Goal: Task Accomplishment & Management: Manage account settings

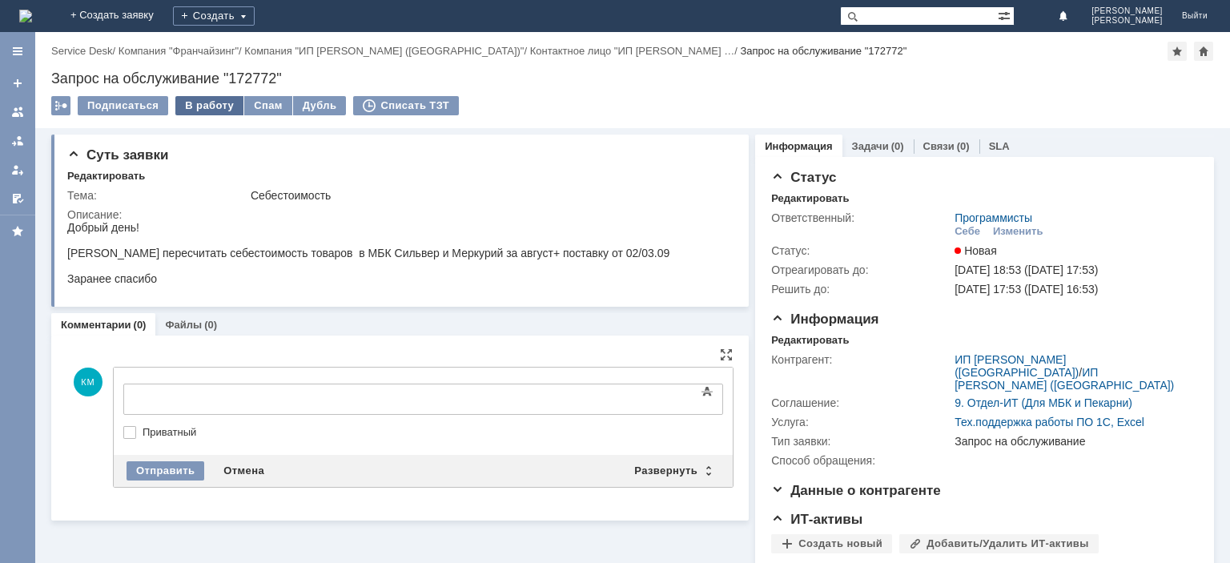
click at [197, 107] on div "В работу" at bounding box center [209, 105] width 68 height 19
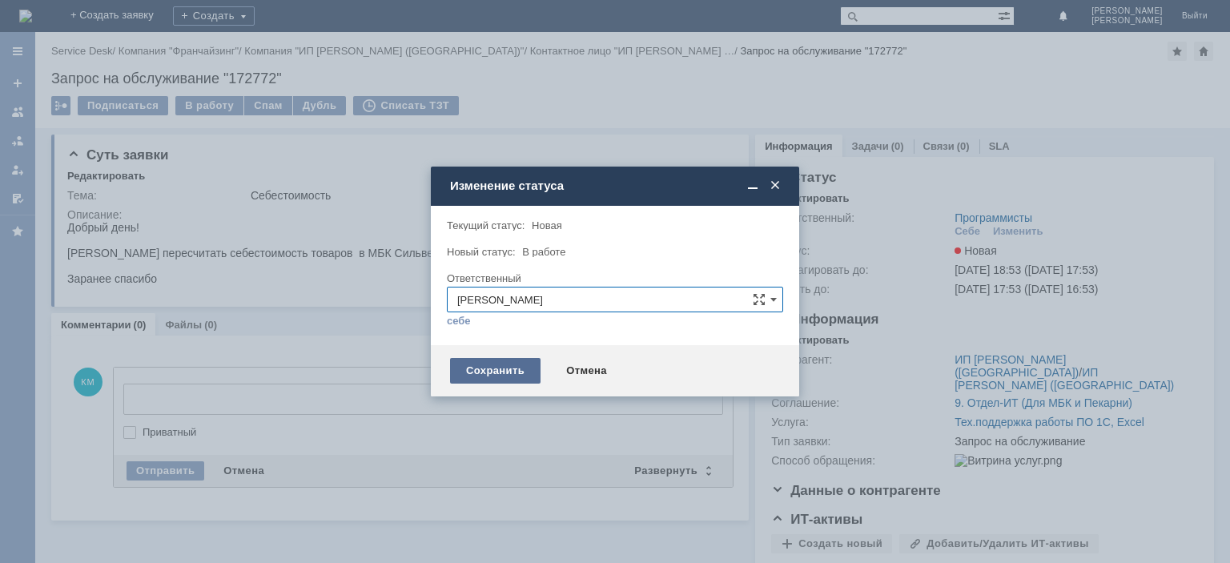
click at [495, 376] on div "Сохранить" at bounding box center [495, 371] width 91 height 26
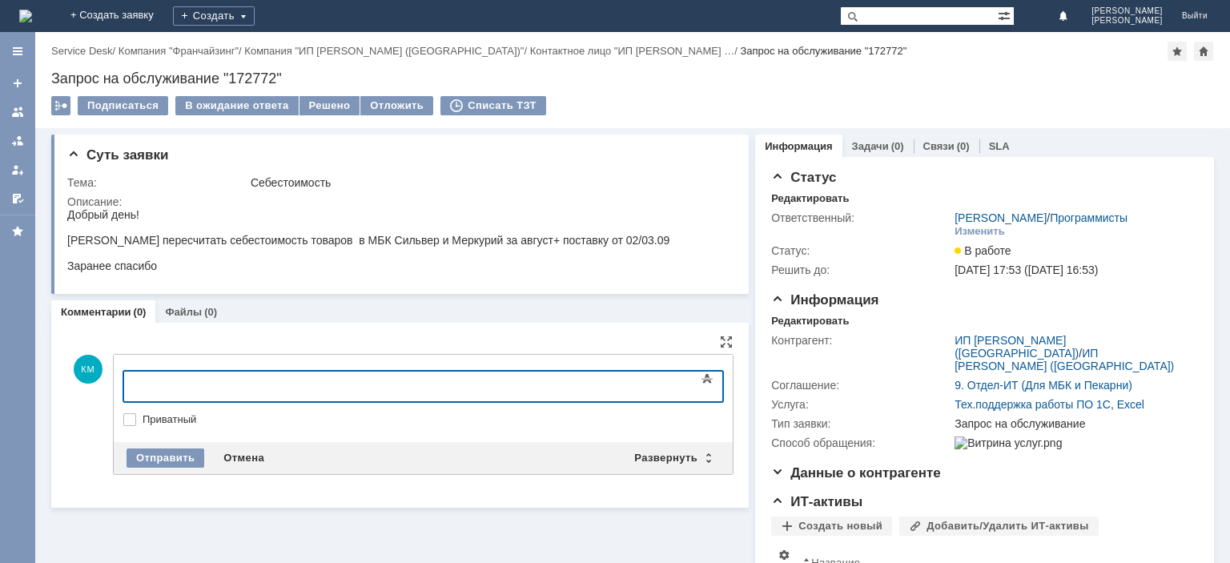
click at [265, 382] on div at bounding box center [253, 384] width 227 height 13
click at [174, 450] on div "Отправить" at bounding box center [166, 458] width 78 height 19
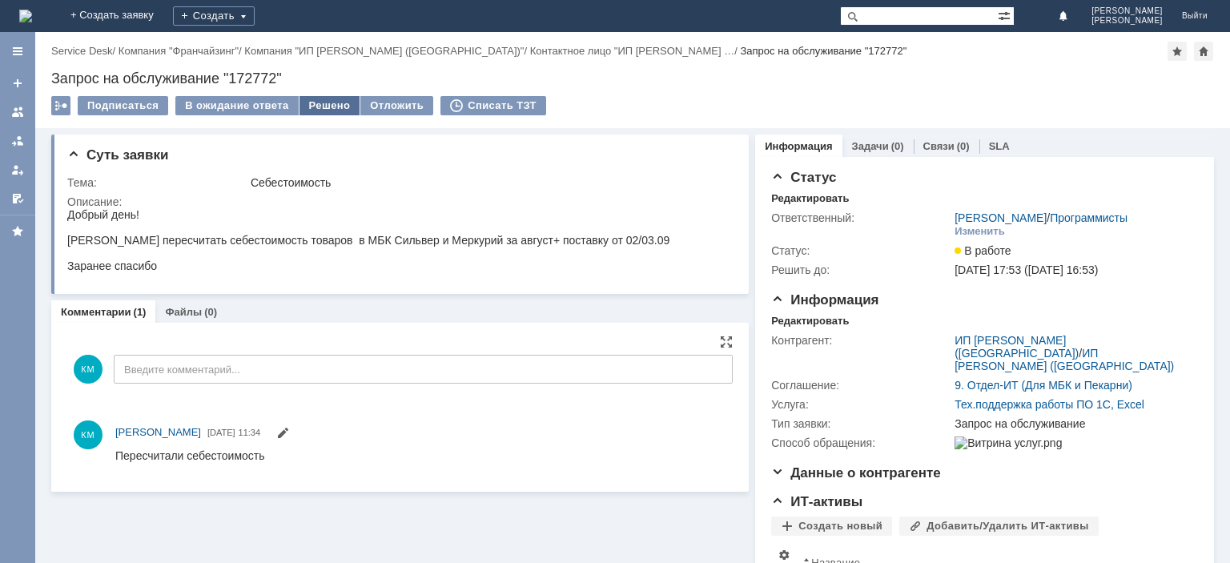
click at [334, 111] on div "Решено" at bounding box center [330, 105] width 61 height 19
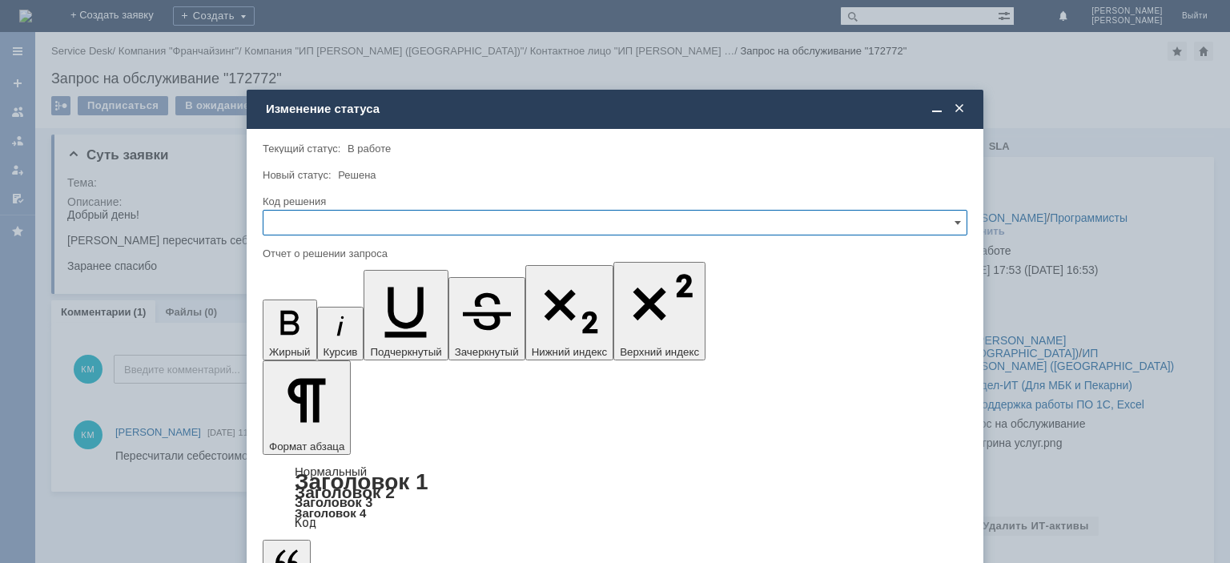
click at [326, 228] on input "text" at bounding box center [615, 223] width 705 height 26
drag, startPoint x: 314, startPoint y: 326, endPoint x: 64, endPoint y: 107, distance: 332.0
click at [314, 326] on span "Решено" at bounding box center [615, 331] width 684 height 13
type input "Решено"
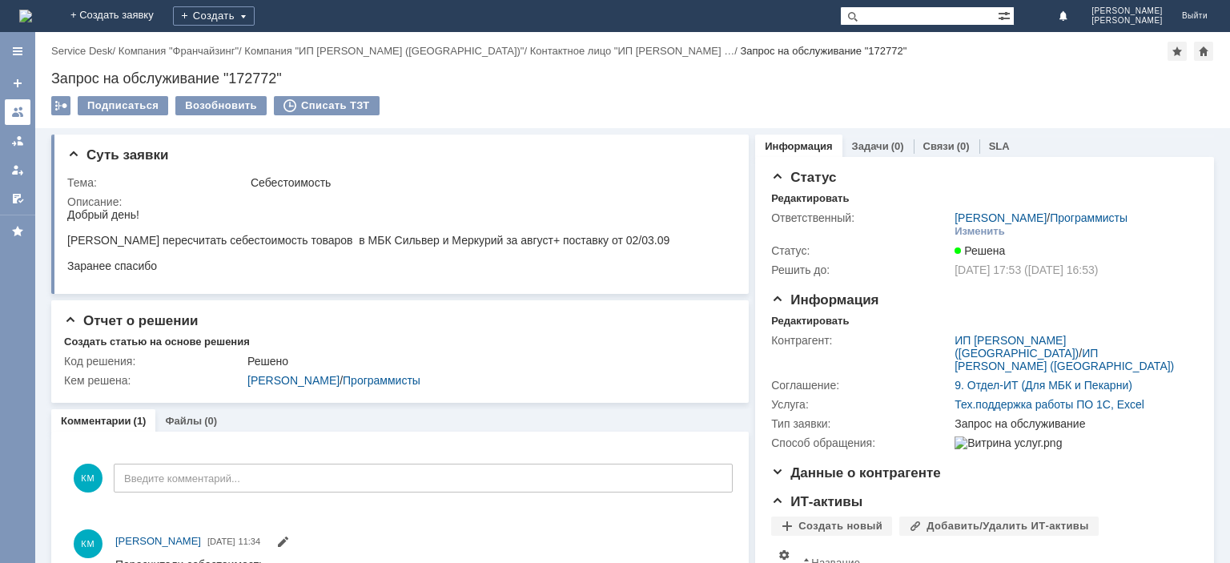
click at [13, 109] on div at bounding box center [17, 112] width 13 height 13
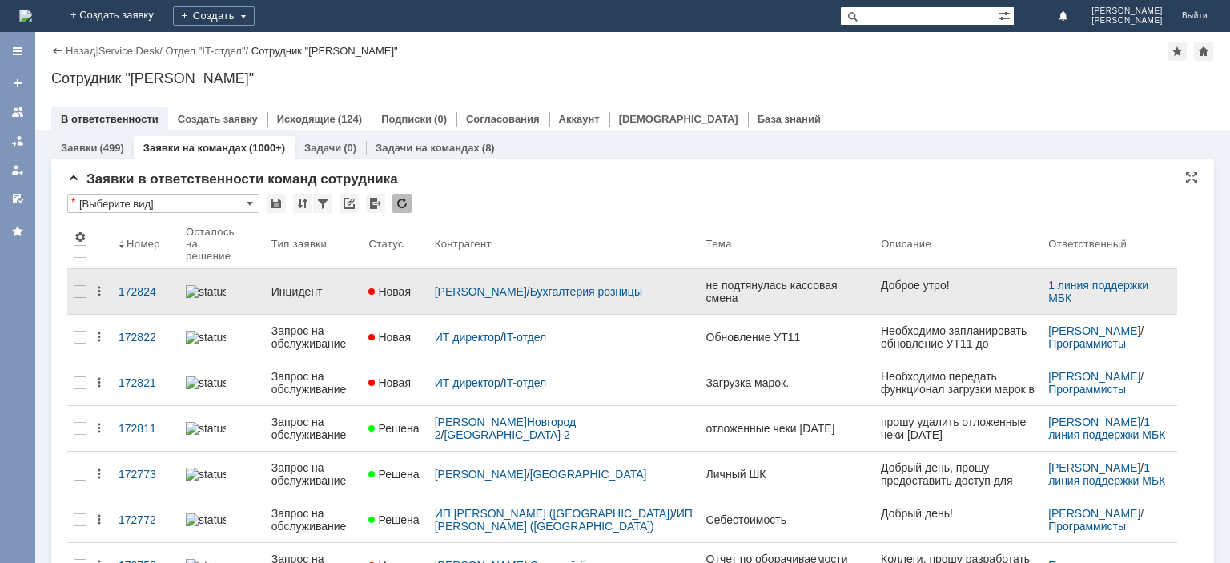
click at [311, 285] on div "Инцидент" at bounding box center [314, 291] width 85 height 13
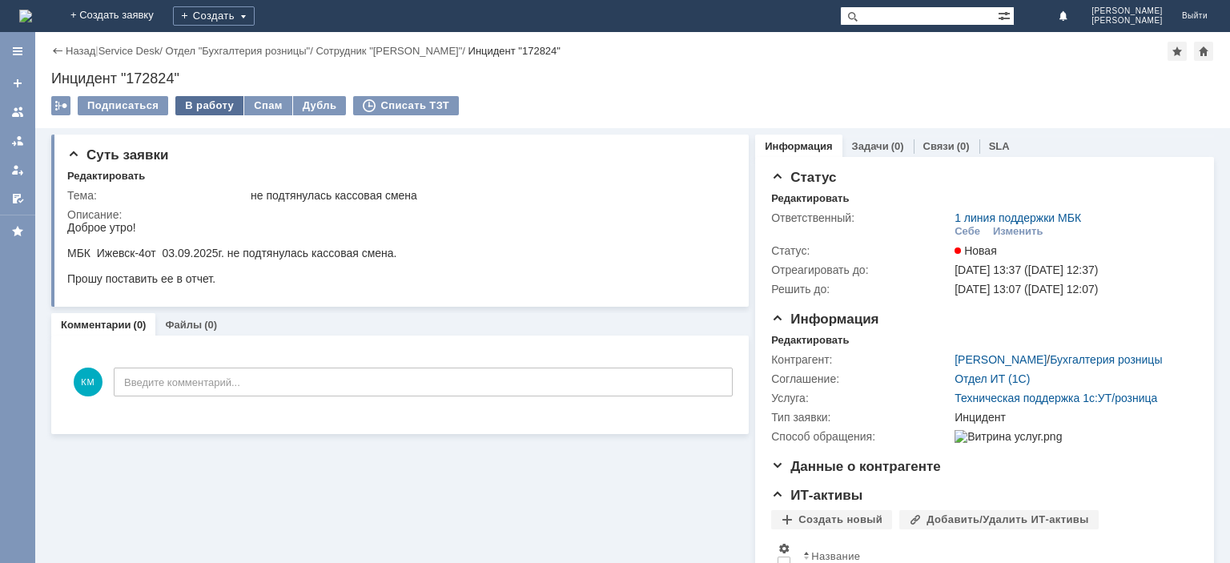
click at [219, 110] on div "В работу" at bounding box center [209, 105] width 68 height 19
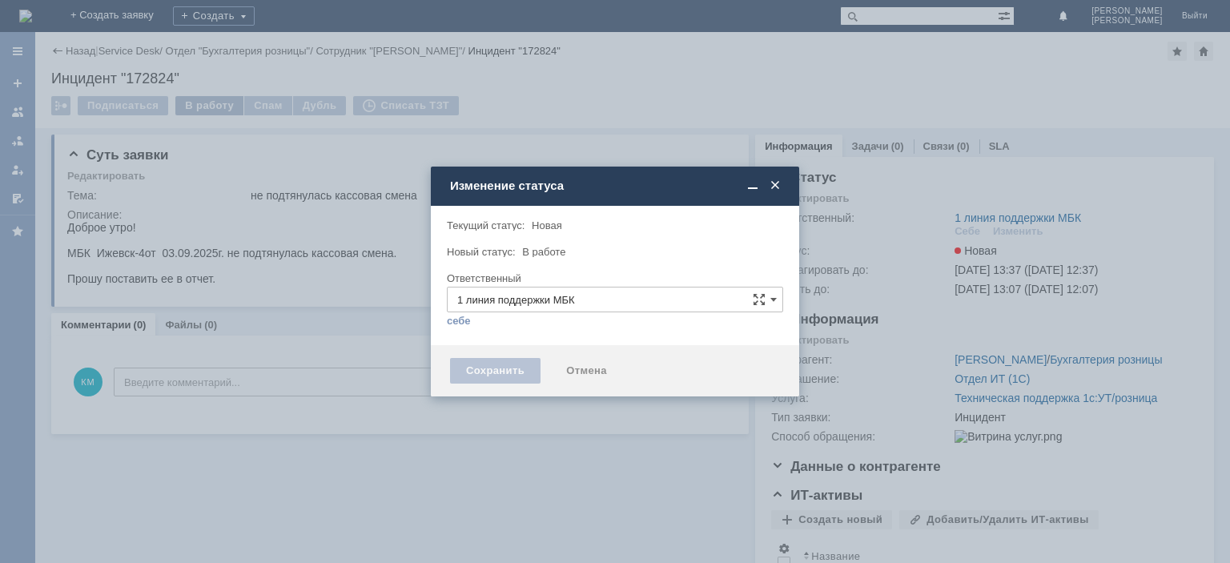
type input "[PERSON_NAME]"
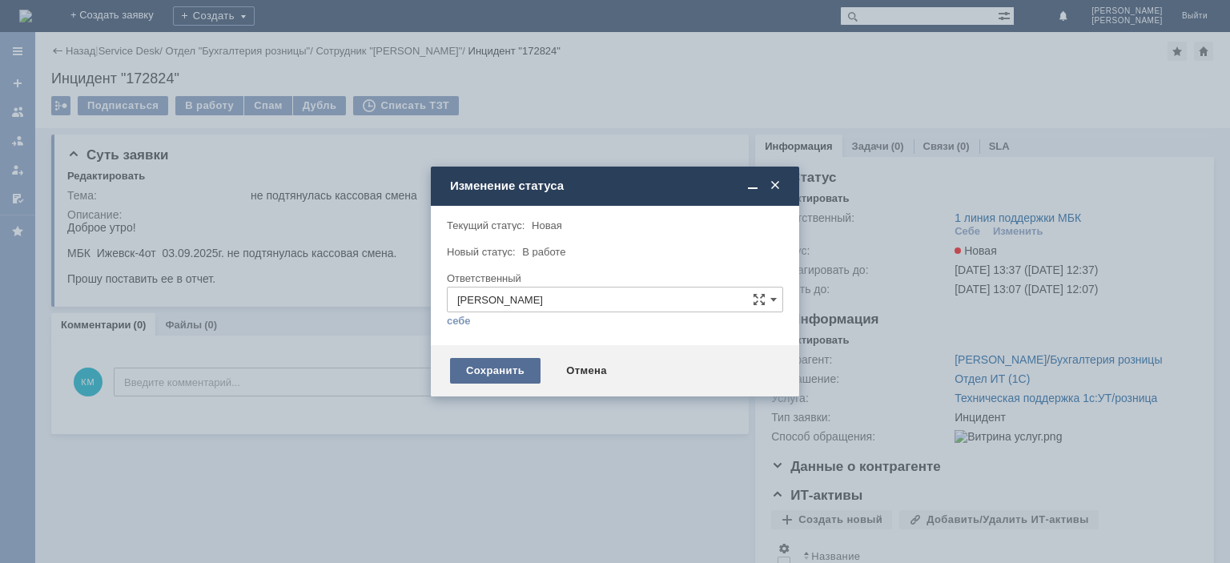
click at [500, 364] on div "Сохранить" at bounding box center [495, 371] width 91 height 26
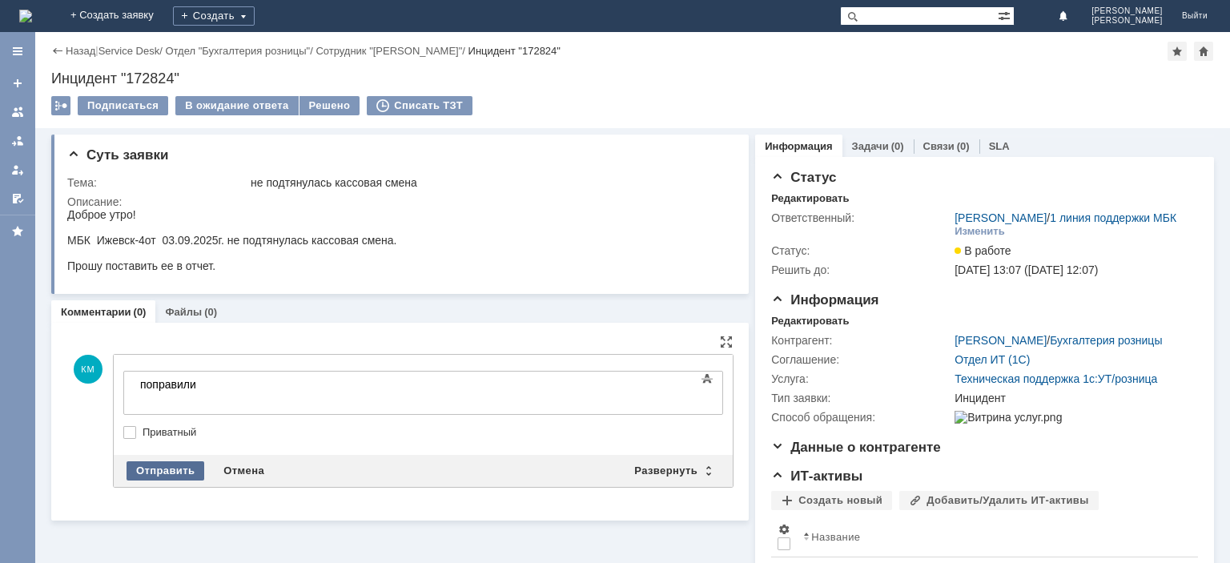
click at [178, 465] on div "Отправить" at bounding box center [166, 470] width 78 height 19
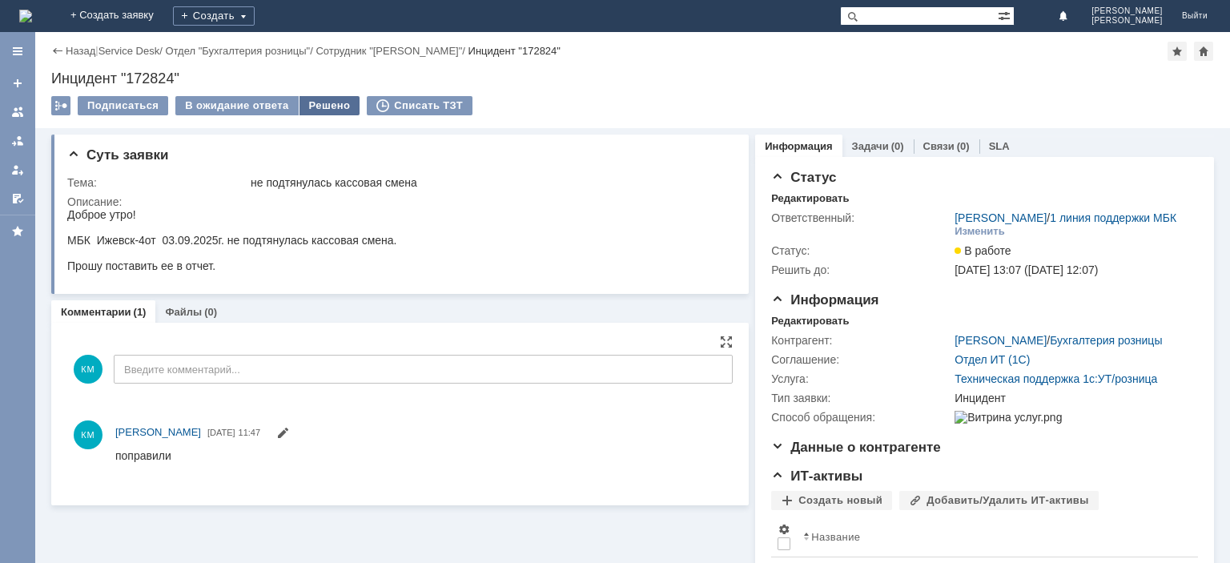
click at [318, 107] on div "Решено" at bounding box center [330, 105] width 61 height 19
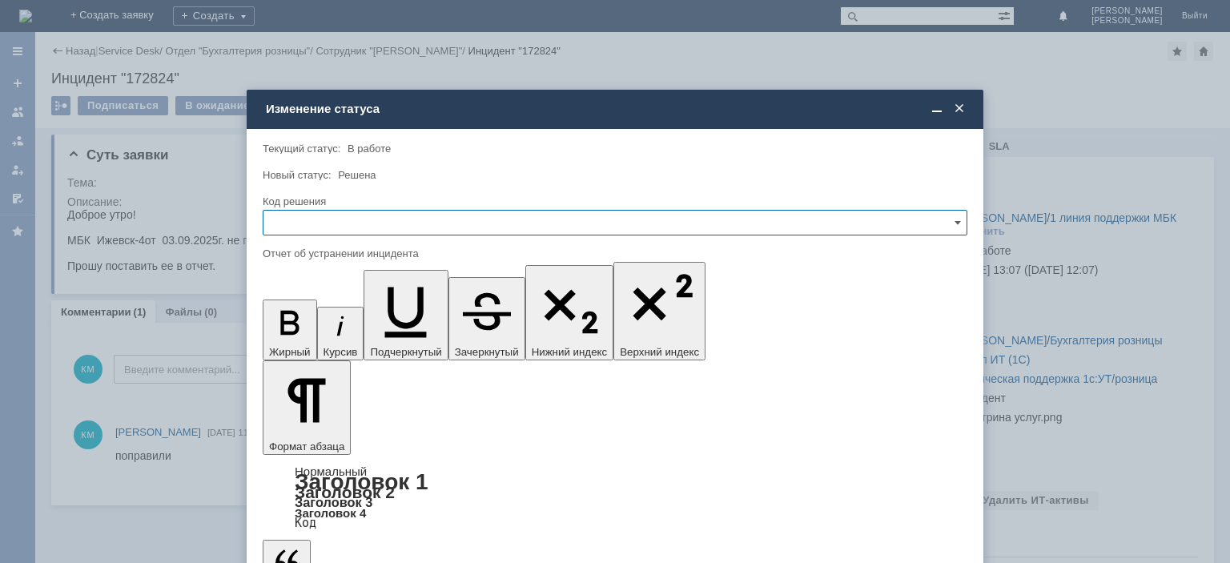
click at [306, 215] on input "text" at bounding box center [615, 223] width 705 height 26
drag, startPoint x: 307, startPoint y: 324, endPoint x: 40, endPoint y: 51, distance: 381.2
click at [307, 324] on div "Решено" at bounding box center [615, 332] width 703 height 26
type input "Решено"
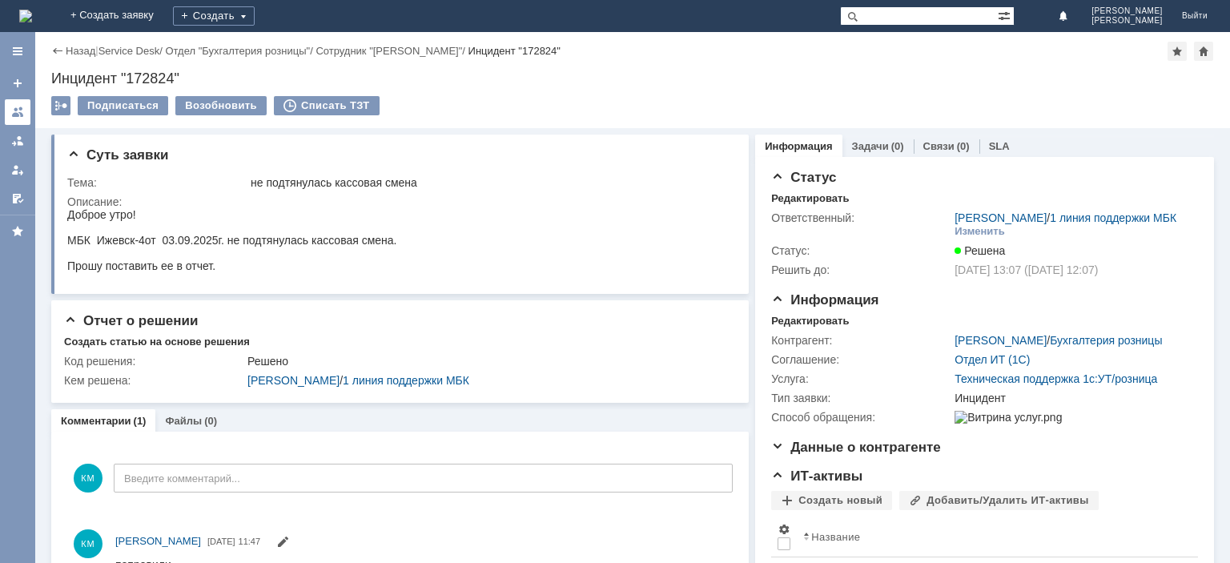
click at [16, 118] on div at bounding box center [17, 112] width 13 height 13
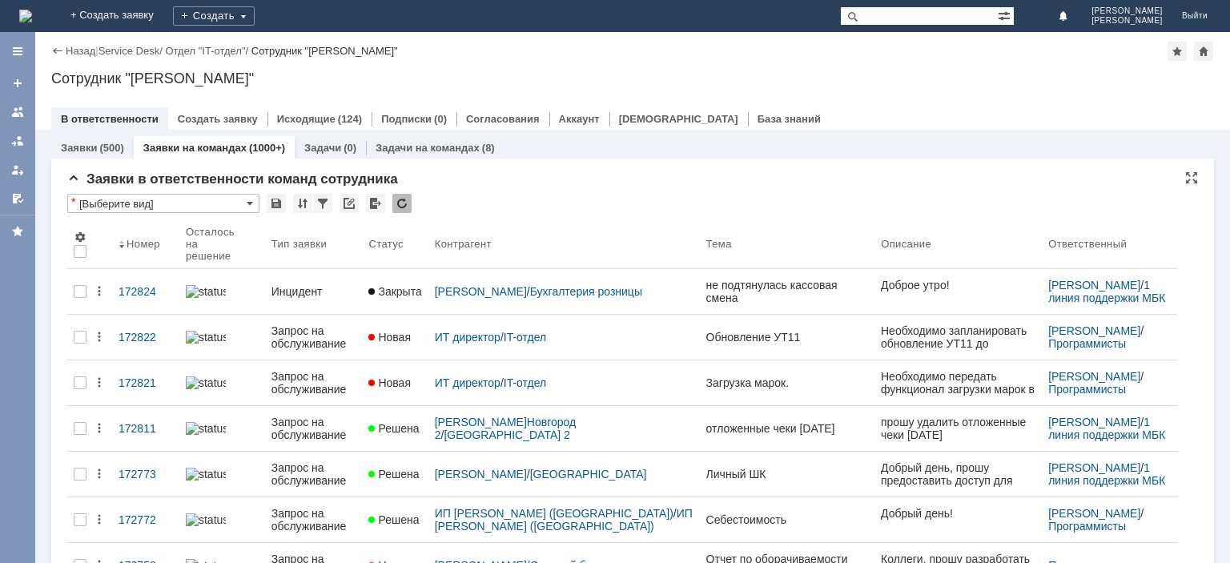
click at [400, 201] on div at bounding box center [401, 203] width 19 height 19
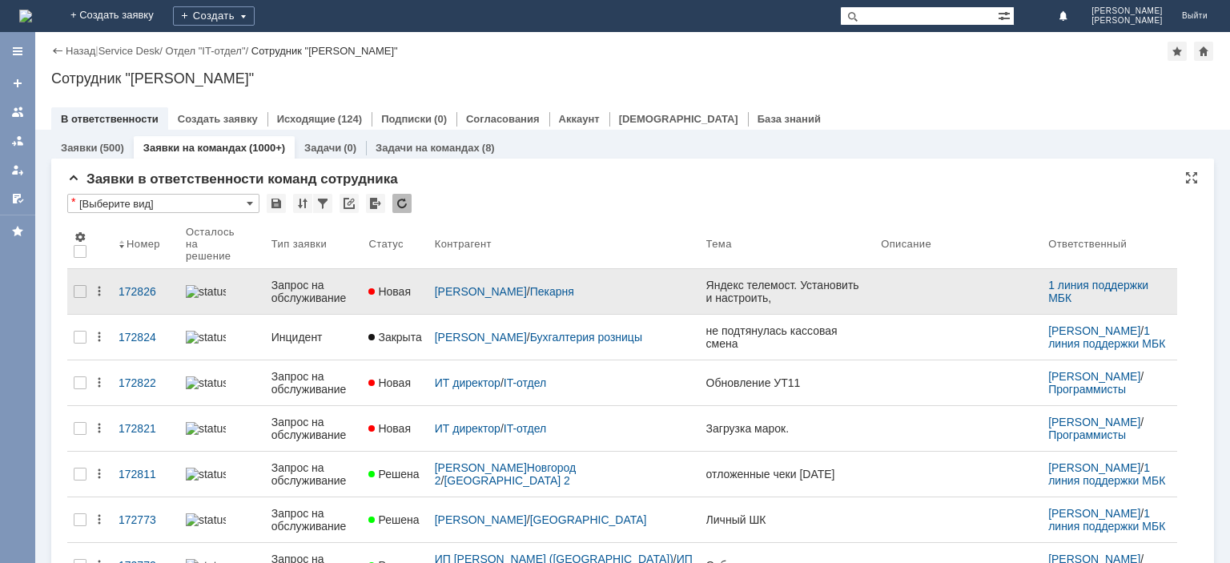
click at [328, 288] on div "Запрос на обслуживание" at bounding box center [314, 292] width 85 height 26
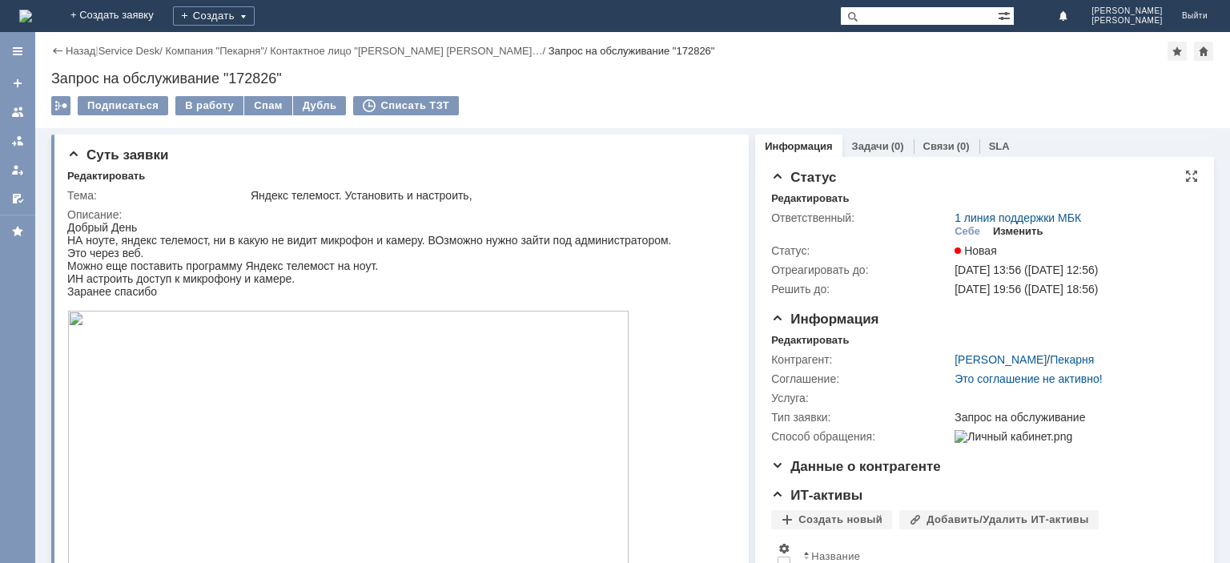
click at [1009, 234] on div "Изменить" at bounding box center [1018, 231] width 50 height 13
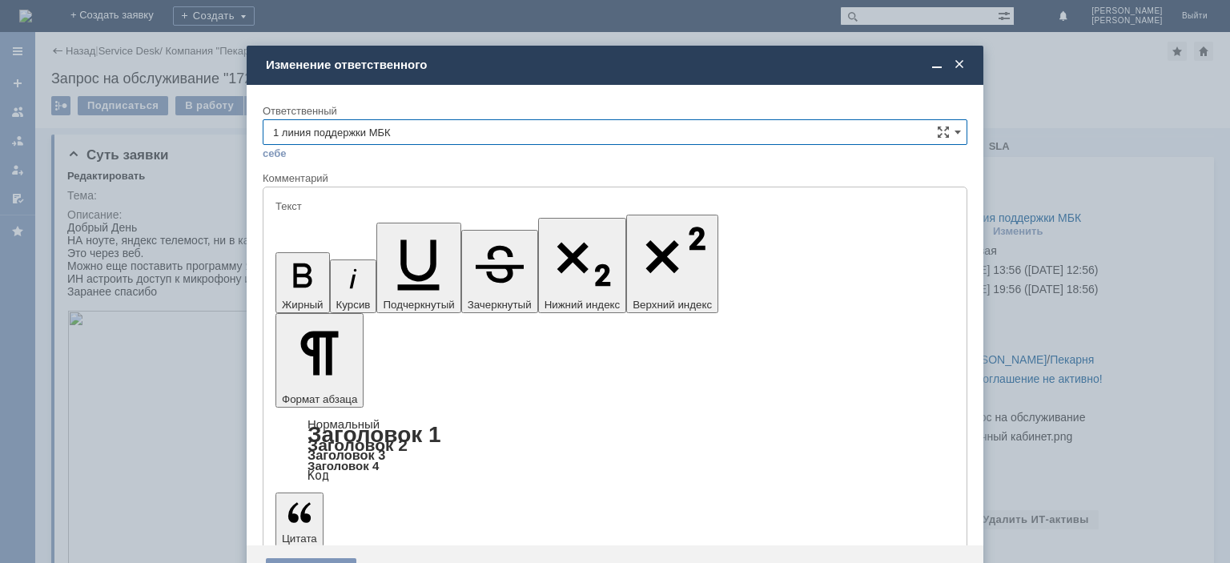
click at [953, 137] on input "1 линия поддержки МБК" at bounding box center [615, 132] width 705 height 26
click at [487, 131] on input "1 линия поддержки МБК" at bounding box center [615, 132] width 705 height 26
drag, startPoint x: 423, startPoint y: 131, endPoint x: 234, endPoint y: 133, distance: 189.0
click at [263, 133] on input "1 линия поддержки МБК" at bounding box center [615, 132] width 705 height 26
click at [290, 269] on span "Отдел ИТ" at bounding box center [615, 275] width 684 height 13
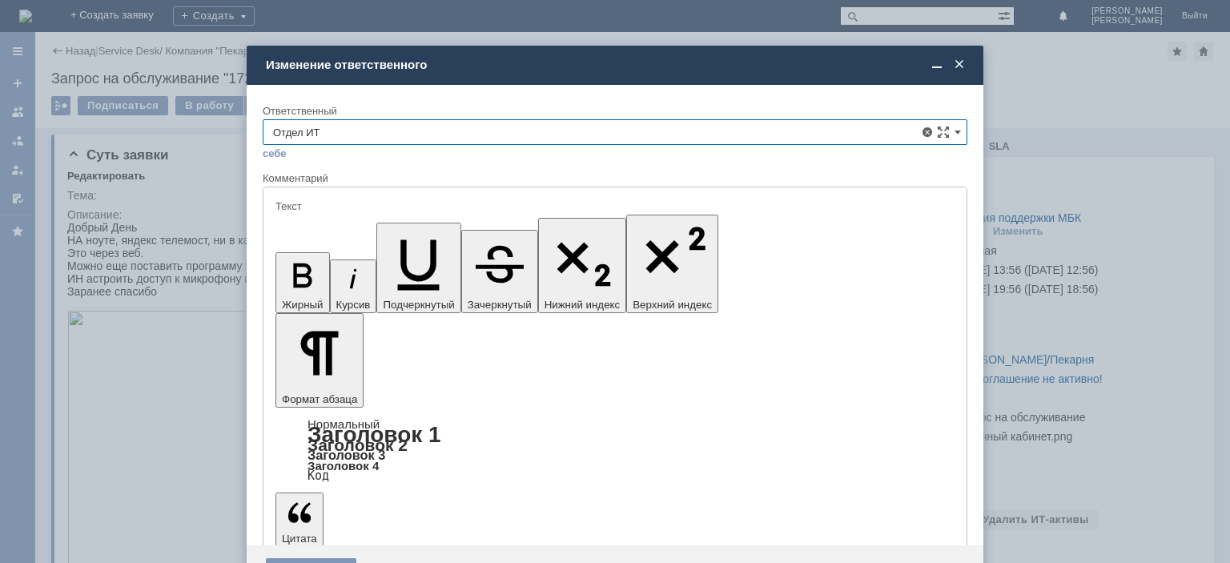
type input "Отдел ИТ"
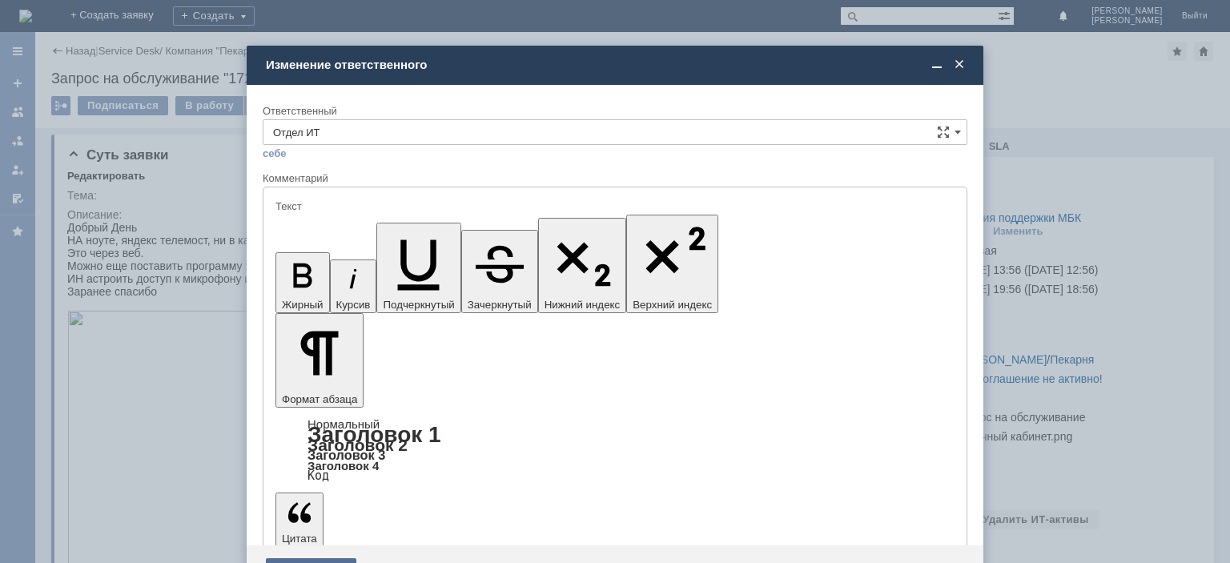
click at [308, 558] on div "Сохранить" at bounding box center [311, 571] width 91 height 26
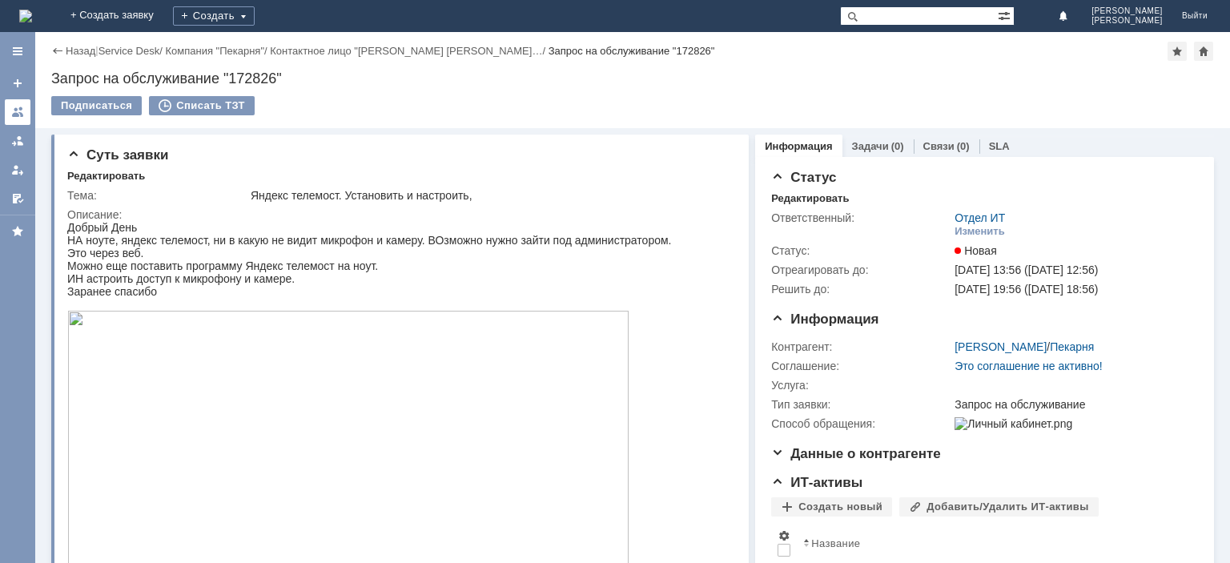
click at [14, 114] on div at bounding box center [17, 112] width 13 height 13
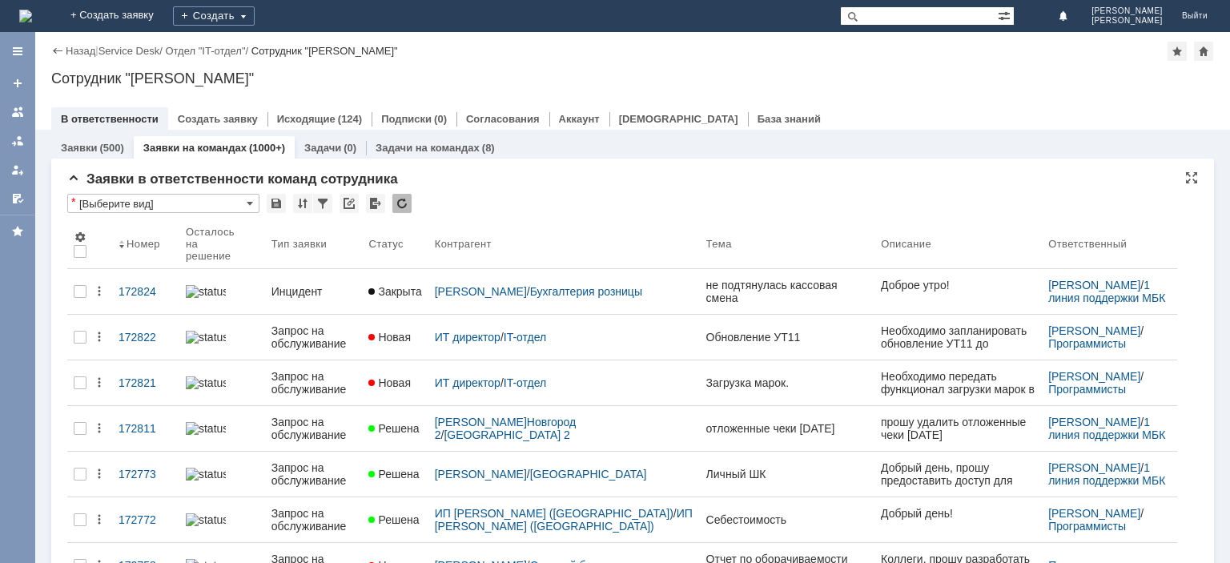
click at [400, 211] on div at bounding box center [401, 203] width 19 height 19
click at [401, 208] on div at bounding box center [401, 203] width 19 height 19
